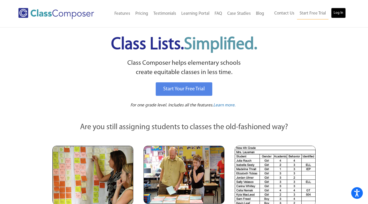
click at [339, 16] on link "Log In" at bounding box center [338, 13] width 15 height 10
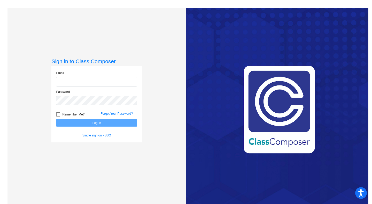
type input "[EMAIL_ADDRESS][PERSON_NAME][DOMAIN_NAME]"
click at [111, 121] on button "Log In" at bounding box center [96, 122] width 81 height 7
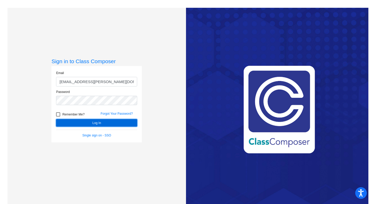
click at [111, 121] on button "Log In" at bounding box center [96, 122] width 81 height 7
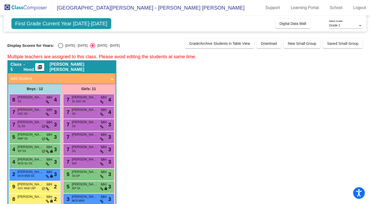
click at [79, 25] on span "First Grade Current Year 2024-2025" at bounding box center [61, 23] width 100 height 11
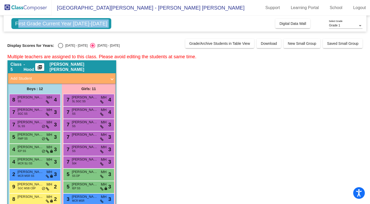
click at [79, 25] on span "First Grade Current Year 2024-2025" at bounding box center [61, 23] width 100 height 11
